Goal: Information Seeking & Learning: Learn about a topic

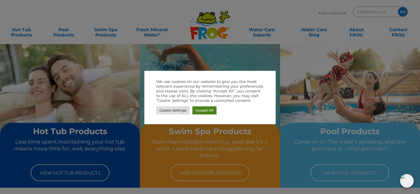
click at [199, 110] on link "Accept All" at bounding box center [204, 110] width 24 height 8
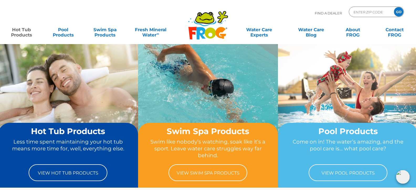
click at [20, 34] on link "Hot Tub Products" at bounding box center [21, 29] width 33 height 11
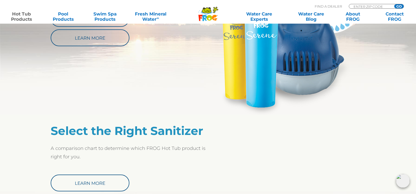
scroll to position [181, 0]
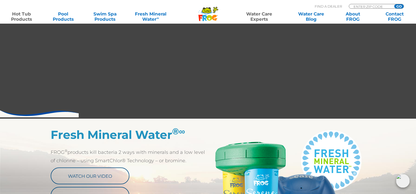
click at [260, 16] on link "Water Care Experts" at bounding box center [259, 16] width 53 height 11
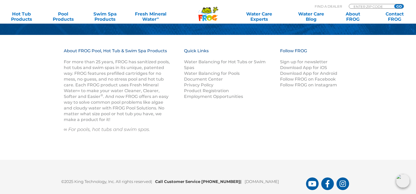
scroll to position [966, 0]
